Goal: Task Accomplishment & Management: Manage account settings

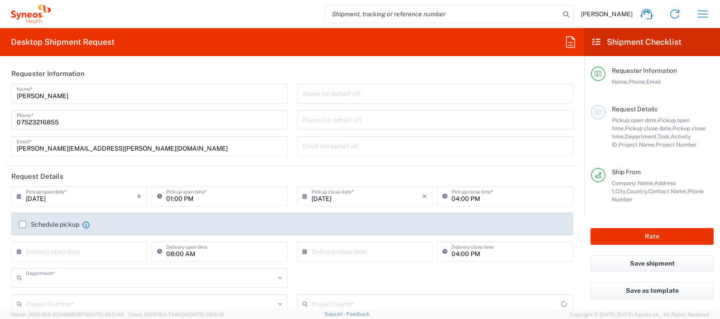
type input "8350"
type input "[GEOGRAPHIC_DATA]"
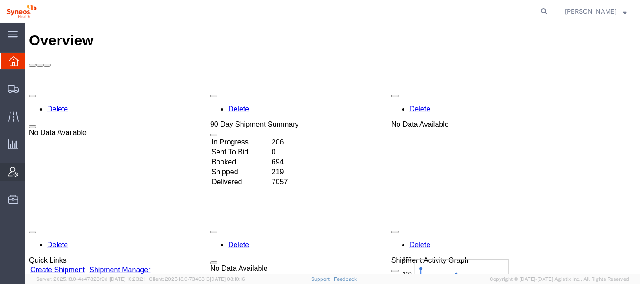
click at [31, 172] on span "Account Admin" at bounding box center [28, 172] width 6 height 18
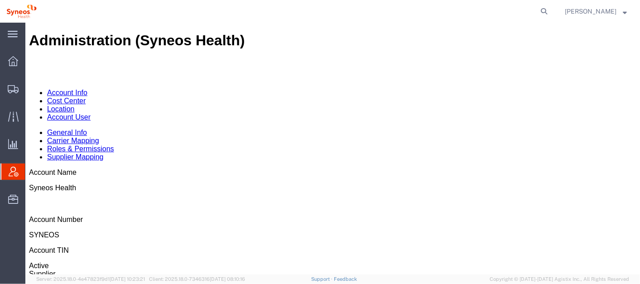
click at [90, 113] on link "Account User" at bounding box center [68, 117] width 43 height 8
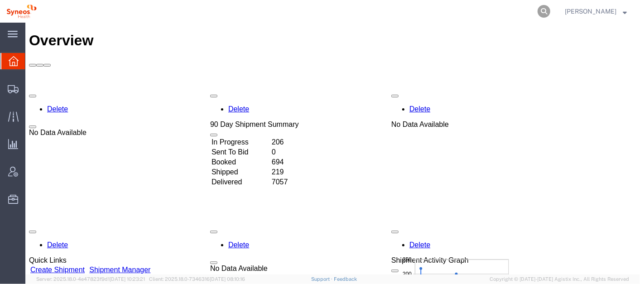
click at [550, 13] on icon at bounding box center [544, 11] width 13 height 13
paste input "56683633"
type input "56683633"
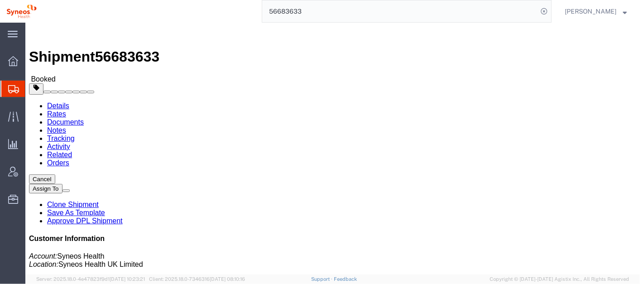
click link "Documents"
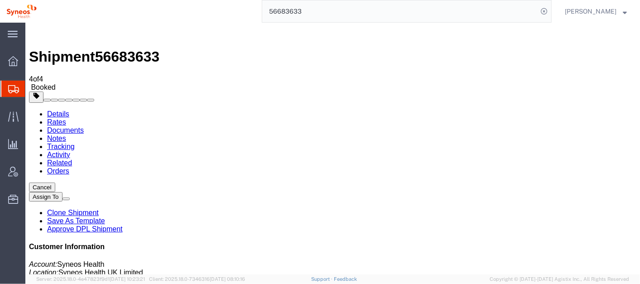
click at [60, 110] on link "Details" at bounding box center [58, 114] width 22 height 8
click at [31, 172] on span "Account Admin" at bounding box center [28, 172] width 6 height 18
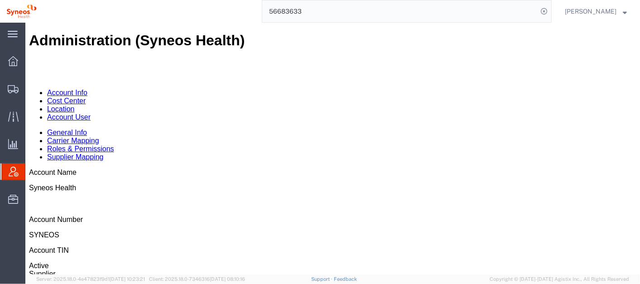
click at [90, 113] on link "Account User" at bounding box center [68, 117] width 43 height 8
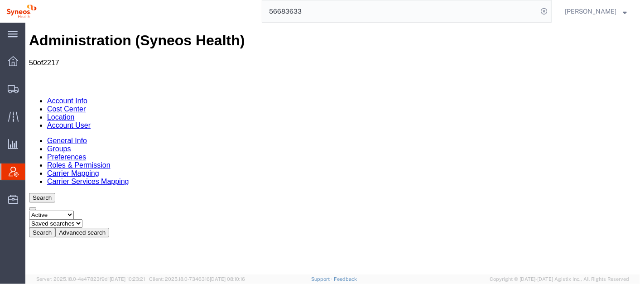
click at [109, 227] on button "Advanced search" at bounding box center [82, 232] width 54 height 10
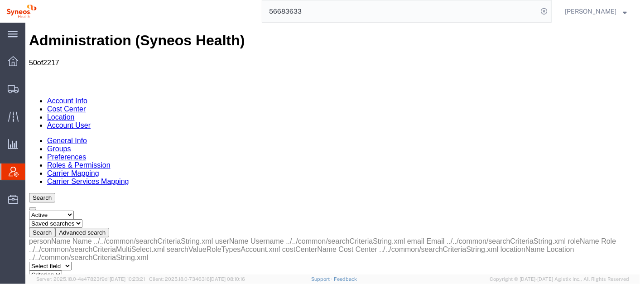
select select "email"
select select "is"
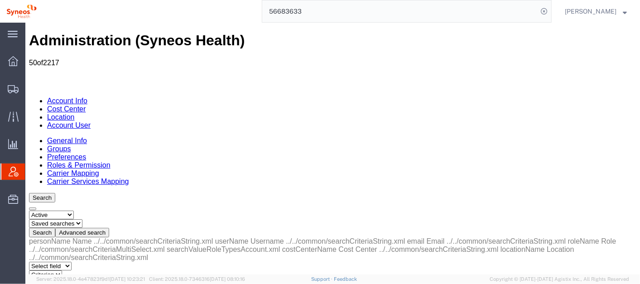
paste input "[EMAIL_ADDRESS][PERSON_NAME][DOMAIN_NAME]"
type input "[EMAIL_ADDRESS][PERSON_NAME][DOMAIN_NAME]"
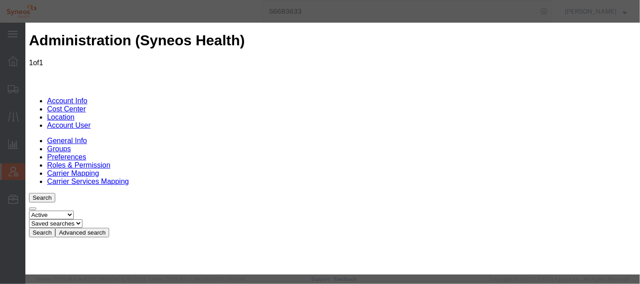
select select "DEPARTMENT"
